Goal: Information Seeking & Learning: Learn about a topic

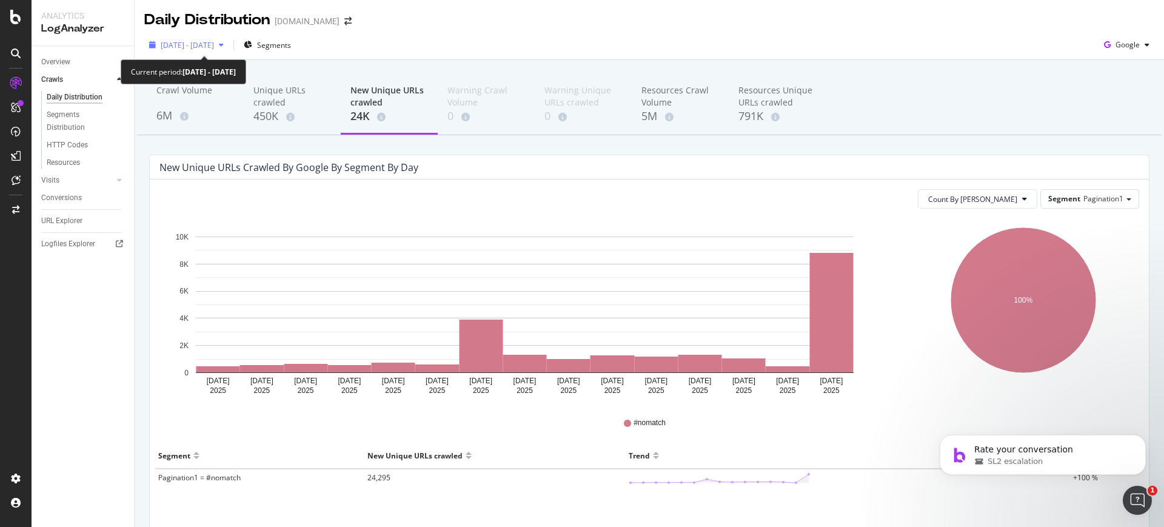
click at [214, 43] on span "[DATE] - [DATE]" at bounding box center [187, 45] width 53 height 10
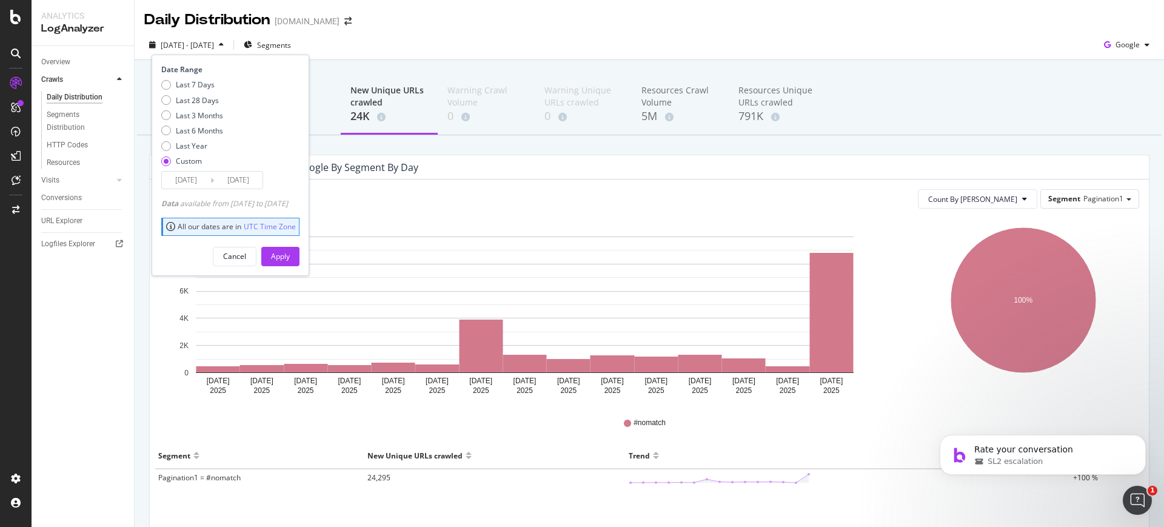
click at [227, 181] on input "[DATE]" at bounding box center [238, 180] width 49 height 17
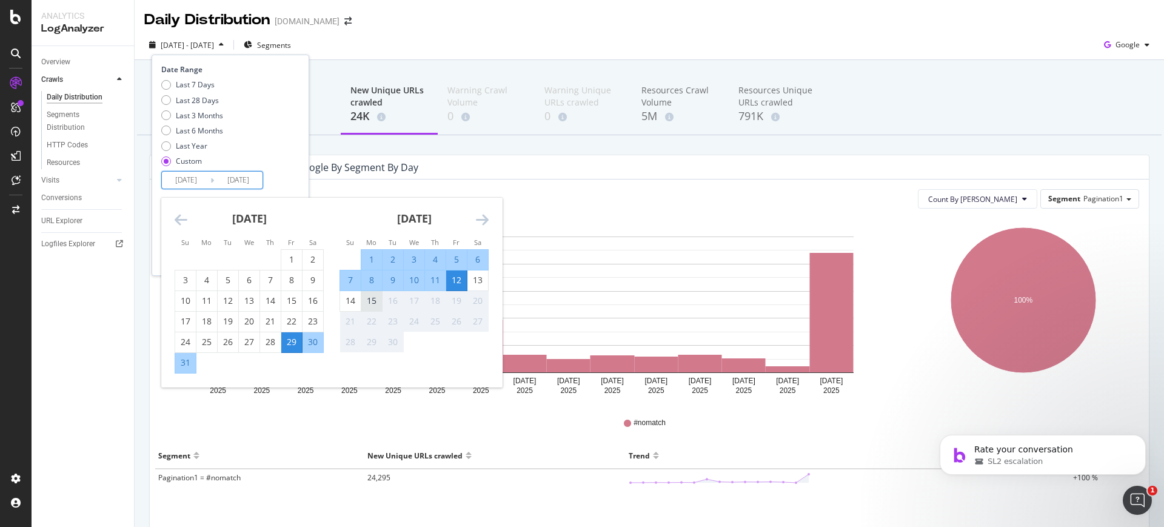
click at [372, 300] on div "15" at bounding box center [371, 301] width 21 height 12
type input "[DATE]"
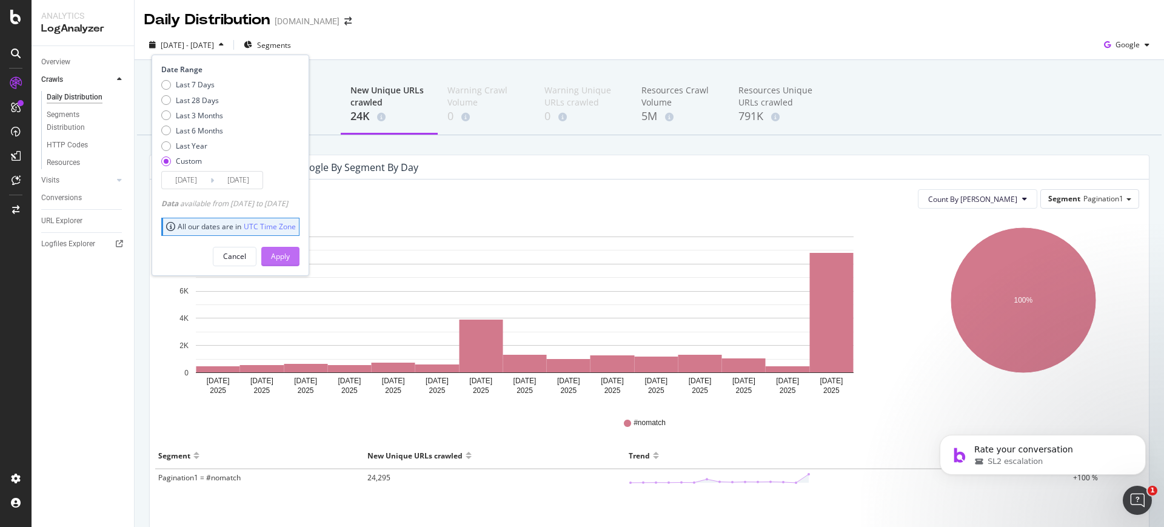
click at [290, 259] on div "Apply" at bounding box center [280, 256] width 19 height 10
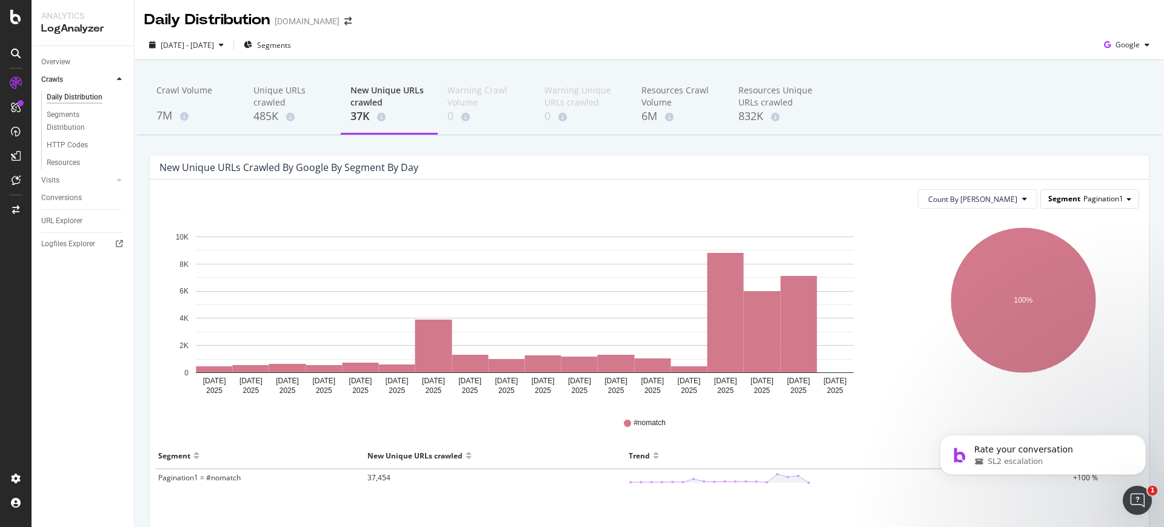
click at [1060, 196] on span "Segment" at bounding box center [1064, 198] width 32 height 10
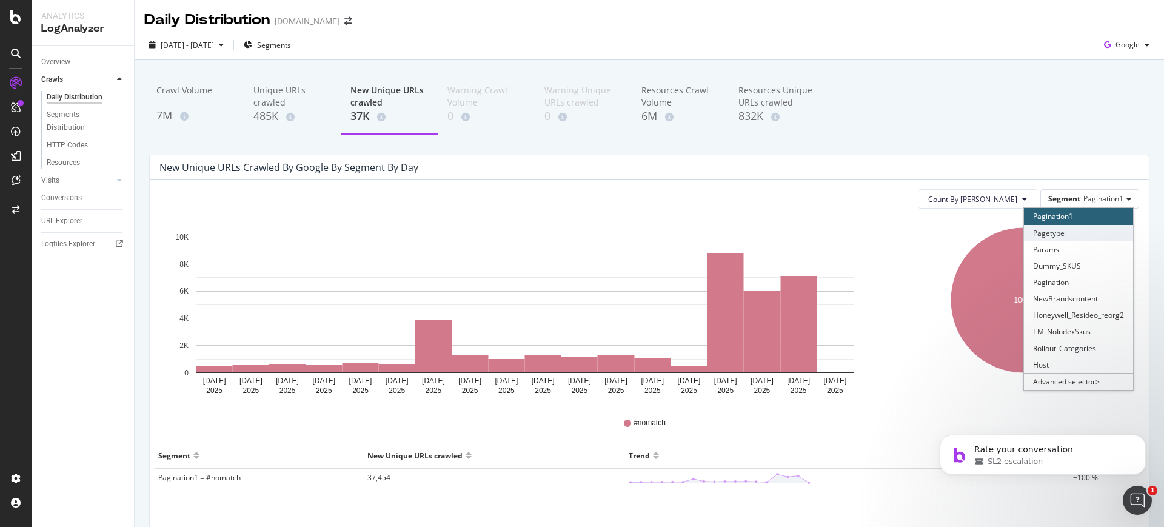
click at [1057, 231] on div "Pagetype" at bounding box center [1078, 233] width 109 height 16
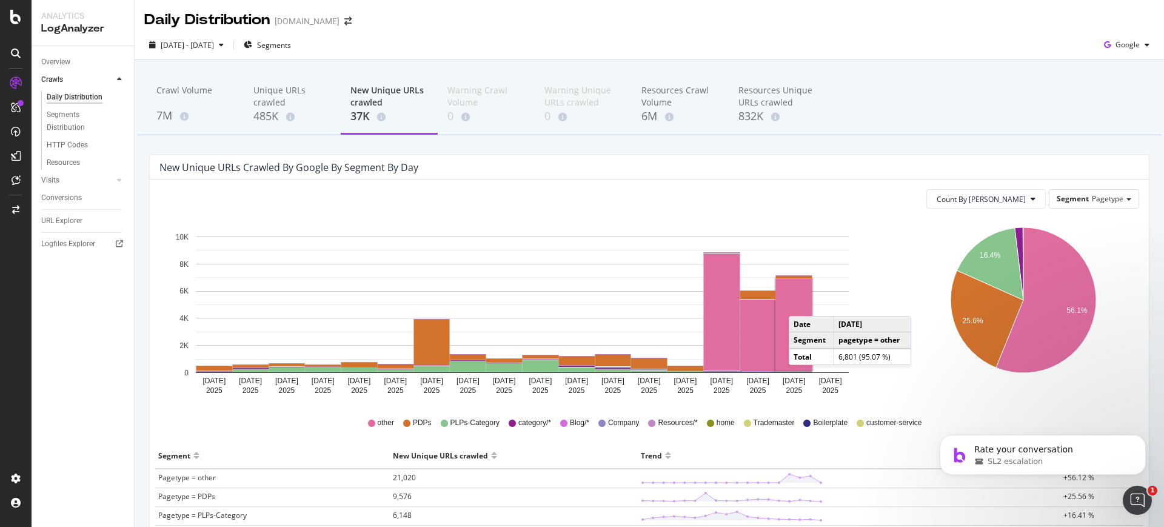
click at [801, 304] on rect "A chart." at bounding box center [794, 325] width 36 height 92
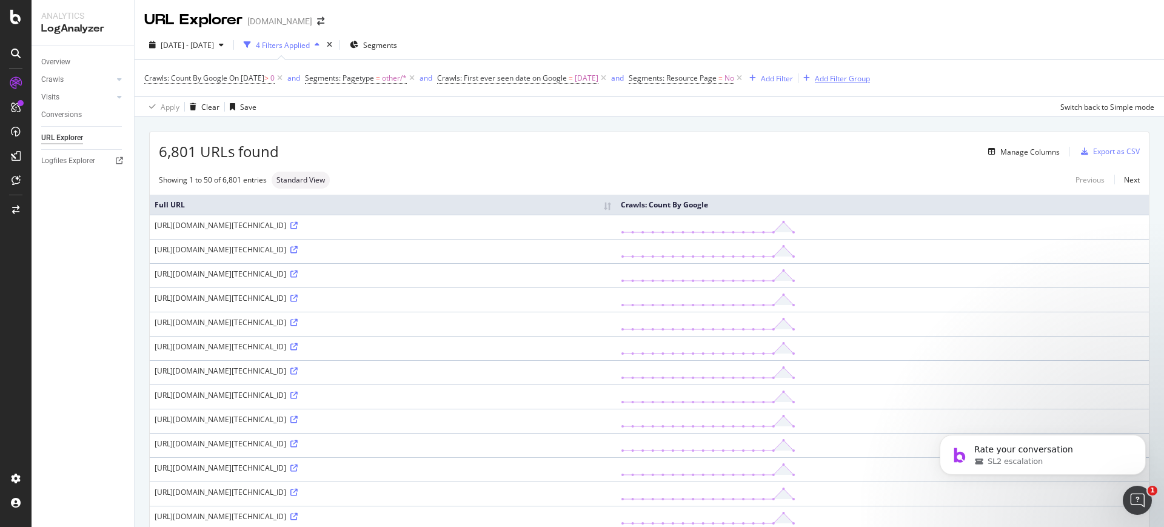
click at [870, 76] on div "Add Filter Group" at bounding box center [842, 78] width 55 height 10
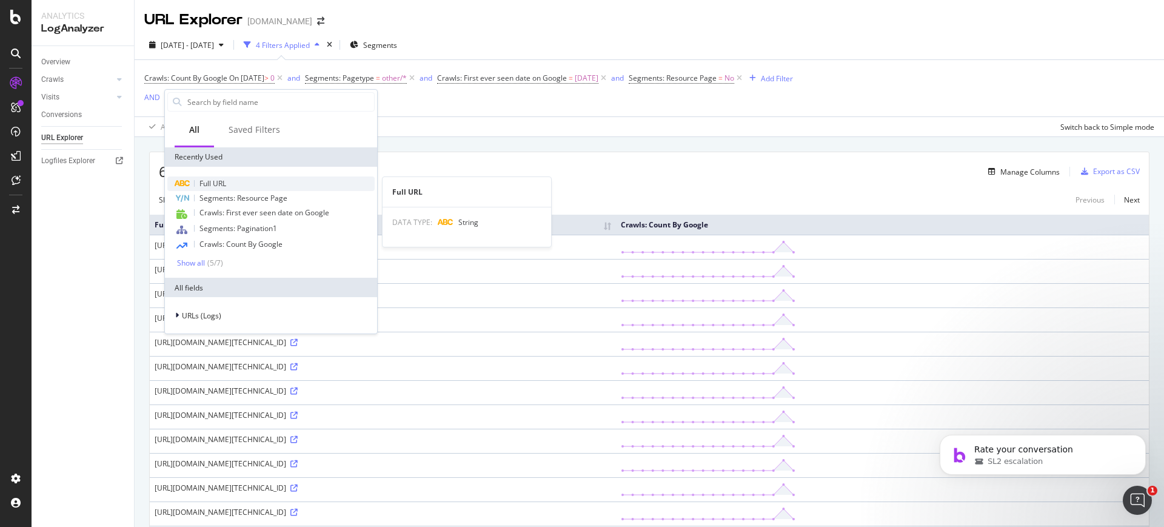
click at [261, 182] on div "Full URL" at bounding box center [270, 183] width 207 height 15
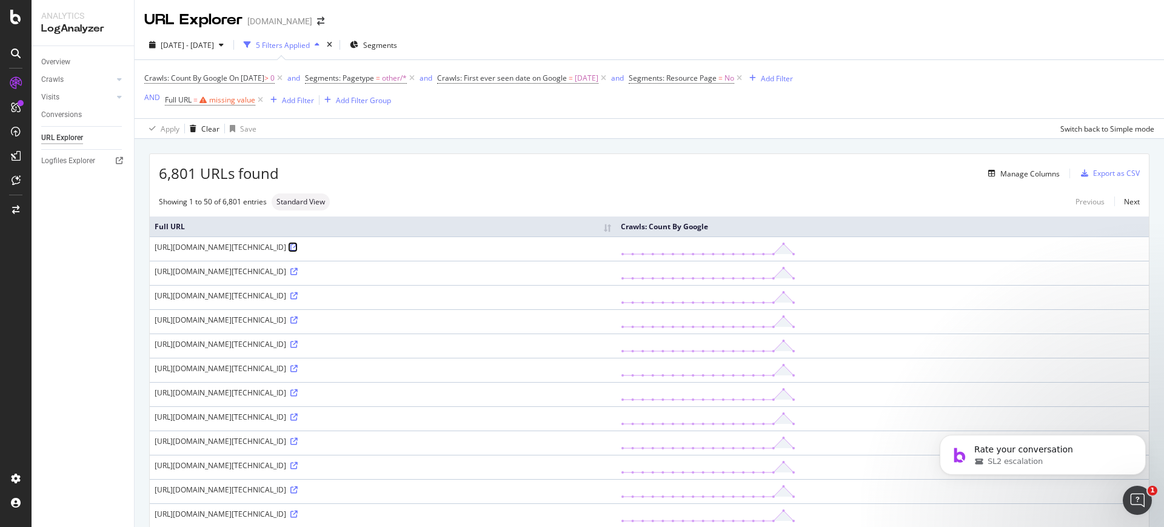
click at [298, 251] on icon at bounding box center [293, 247] width 7 height 7
click at [232, 105] on span "Full URL = missing value" at bounding box center [210, 100] width 90 height 11
paste input "[URL][DOMAIN_NAME]"
click at [226, 152] on input "[URL][DOMAIN_NAME]" at bounding box center [241, 150] width 132 height 19
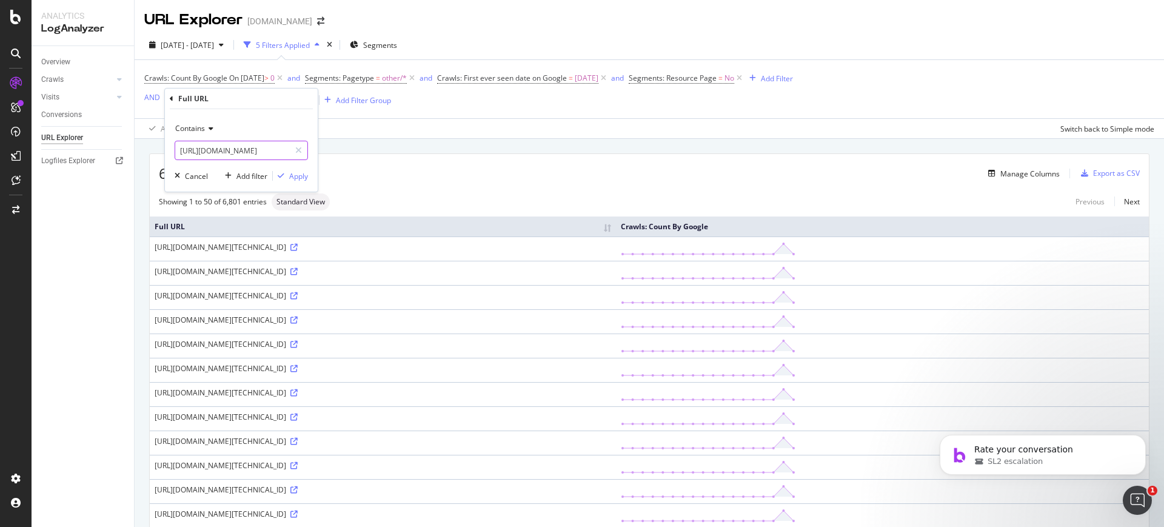
type input "[URL][DOMAIN_NAME]"
click at [209, 126] on icon at bounding box center [209, 128] width 8 height 7
click at [312, 172] on div "Contains [URL][DOMAIN_NAME] Cancel Add filter Apply" at bounding box center [241, 150] width 153 height 82
click at [298, 177] on div "Apply" at bounding box center [298, 176] width 19 height 10
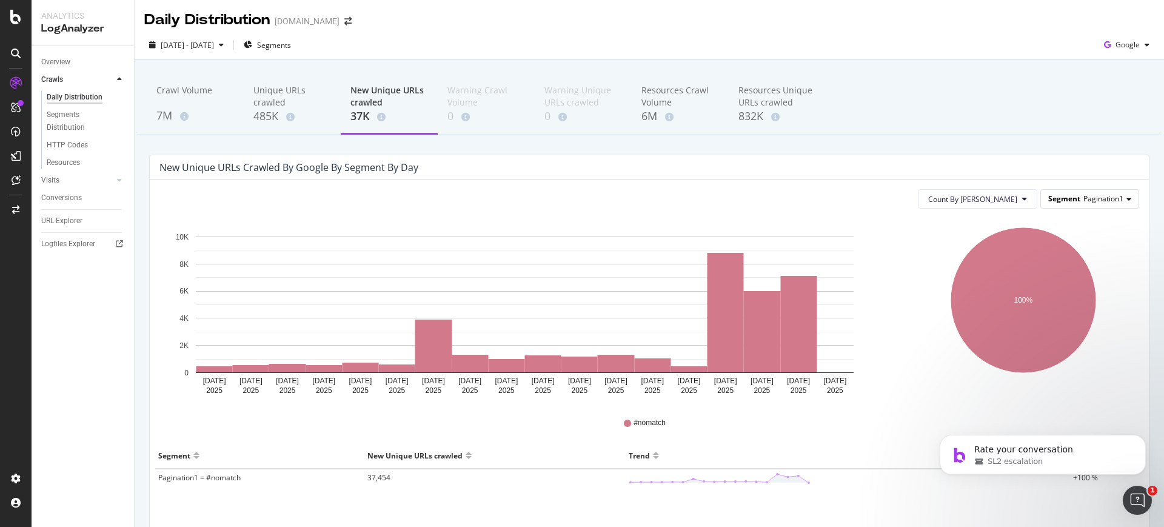
click at [1083, 199] on span "Pagination1" at bounding box center [1103, 198] width 40 height 10
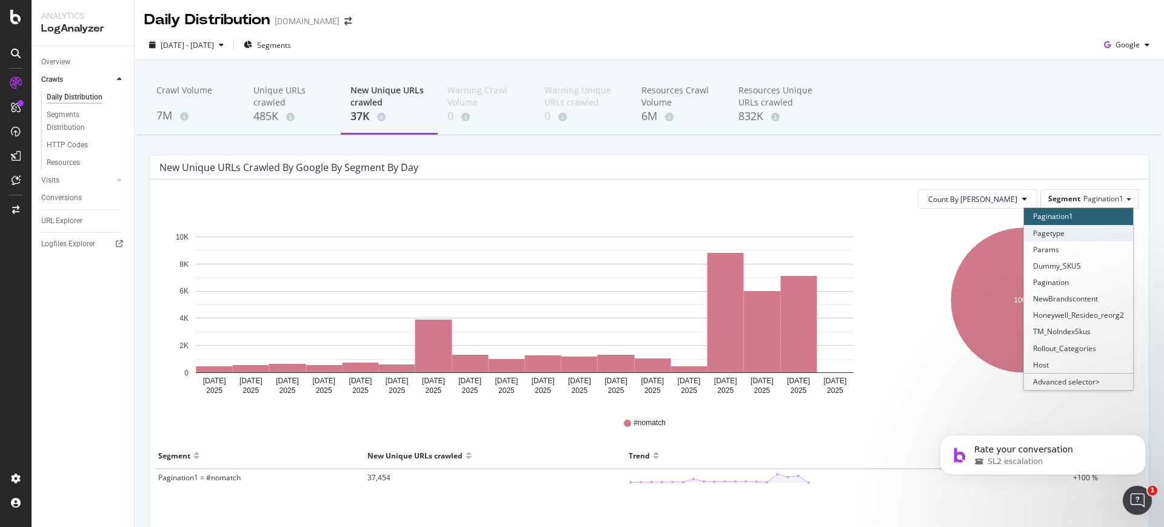
click at [1065, 231] on div "Pagetype" at bounding box center [1078, 233] width 109 height 16
